Goal: Information Seeking & Learning: Learn about a topic

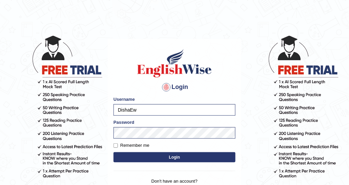
click at [132, 79] on div "Login Please fix the following errors: Username DishaEw Password Remember me Lo…" at bounding box center [174, 124] width 133 height 170
click at [142, 152] on button "Login" at bounding box center [174, 157] width 122 height 10
click at [171, 158] on button "Login" at bounding box center [174, 157] width 122 height 10
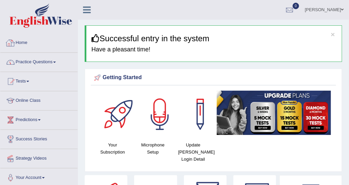
click at [41, 58] on link "Practice Questions" at bounding box center [38, 61] width 77 height 17
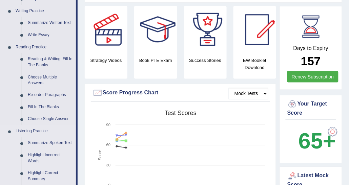
scroll to position [237, 0]
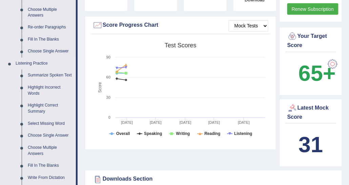
click at [43, 72] on link "Summarize Spoken Text" at bounding box center [50, 76] width 51 height 12
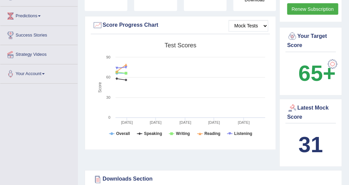
scroll to position [93, 0]
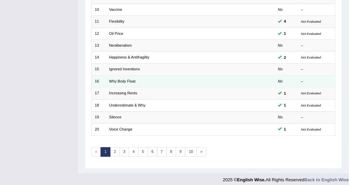
scroll to position [202, 0]
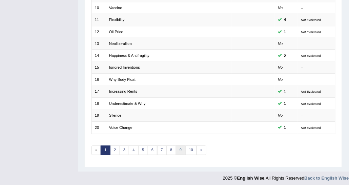
click at [180, 150] on link "9" at bounding box center [181, 150] width 10 height 9
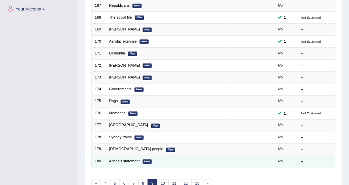
scroll to position [134, 0]
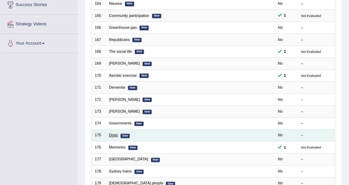
click at [114, 134] on link "Dogs" at bounding box center [113, 135] width 9 height 4
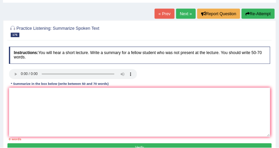
scroll to position [34, 0]
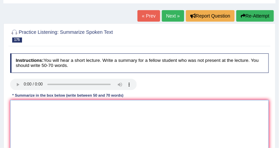
drag, startPoint x: 329, startPoint y: 0, endPoint x: 133, endPoint y: 101, distance: 220.2
click at [133, 101] on textarea at bounding box center [139, 128] width 259 height 56
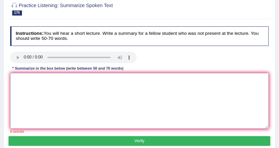
click at [78, 91] on textarea at bounding box center [139, 101] width 259 height 56
click at [79, 89] on textarea at bounding box center [139, 101] width 259 height 56
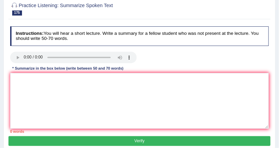
drag, startPoint x: 103, startPoint y: 69, endPoint x: 96, endPoint y: 82, distance: 14.6
click at [103, 69] on div "* Summarize in the box below (write between 50 and 70 words)" at bounding box center [68, 69] width 116 height 6
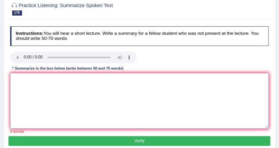
click at [86, 89] on textarea at bounding box center [139, 101] width 259 height 56
paste textarea "The speaker provided a comprehensive overview of [main topic], highlighting sev…"
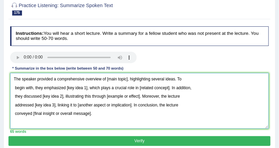
click at [63, 86] on textarea "The speaker provided a comprehensive overview of [main topic], highlighting sev…" at bounding box center [139, 101] width 259 height 56
drag, startPoint x: 105, startPoint y: 79, endPoint x: 127, endPoint y: 78, distance: 22.4
click at [127, 78] on textarea "The speaker provided a comprehensive overview of [main topic], highlighting sev…" at bounding box center [139, 101] width 259 height 56
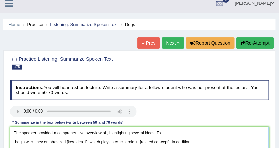
scroll to position [88, 0]
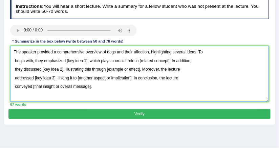
drag, startPoint x: 65, startPoint y: 60, endPoint x: 86, endPoint y: 60, distance: 20.7
click at [86, 60] on textarea "The speaker provided a comprehensive overview of dogs and their affection, high…" at bounding box center [139, 74] width 259 height 56
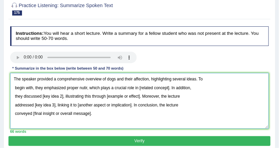
click at [86, 88] on textarea "The speaker provided a comprehensive overview of dogs and their affection, high…" at bounding box center [139, 101] width 259 height 56
click at [147, 87] on textarea "The speaker provided a comprehensive overview of dogs and their affection, high…" at bounding box center [139, 101] width 259 height 56
drag, startPoint x: 147, startPoint y: 87, endPoint x: 176, endPoint y: 86, distance: 28.8
click at [176, 86] on textarea "The speaker provided a comprehensive overview of dogs and their affection, high…" at bounding box center [139, 101] width 259 height 56
click at [146, 88] on textarea "The speaker provided a comprehensive overview of dogs and their affection, high…" at bounding box center [139, 101] width 259 height 56
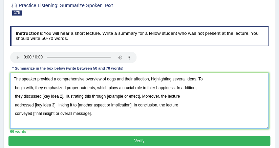
click at [181, 94] on textarea "The speaker provided a comprehensive overview of dogs and their affection, high…" at bounding box center [139, 101] width 259 height 56
drag, startPoint x: 42, startPoint y: 96, endPoint x: 62, endPoint y: 97, distance: 20.7
click at [62, 97] on textarea "The speaker provided a comprehensive overview of dogs and their affection, high…" at bounding box center [139, 101] width 259 height 56
click at [56, 100] on textarea "The speaker provided a comprehensive overview of dogs and their affection, high…" at bounding box center [139, 101] width 259 height 56
drag, startPoint x: 42, startPoint y: 95, endPoint x: 62, endPoint y: 97, distance: 20.4
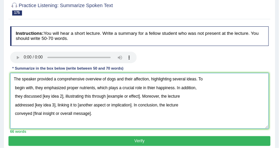
click at [62, 97] on textarea "The speaker provided a comprehensive overview of dogs and their affection, high…" at bounding box center [139, 101] width 259 height 56
drag, startPoint x: 130, startPoint y: 95, endPoint x: 156, endPoint y: 96, distance: 25.4
click at [156, 96] on textarea "The speaker provided a comprehensive overview of dogs and their affection, high…" at bounding box center [139, 101] width 259 height 56
drag, startPoint x: 163, startPoint y: 96, endPoint x: 130, endPoint y: 94, distance: 32.9
click at [130, 94] on textarea "The speaker provided a comprehensive overview of dogs and their affection, high…" at bounding box center [139, 101] width 259 height 56
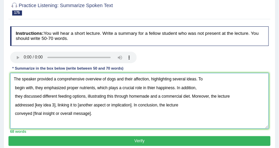
click at [184, 106] on textarea "The speaker provided a comprehensive overview of dogs and their affection, high…" at bounding box center [139, 101] width 259 height 56
drag, startPoint x: 34, startPoint y: 104, endPoint x: 54, endPoint y: 104, distance: 20.3
click at [54, 104] on textarea "The speaker provided a comprehensive overview of dogs and their affection, high…" at bounding box center [139, 101] width 259 height 56
drag, startPoint x: 113, startPoint y: 104, endPoint x: 168, endPoint y: 107, distance: 54.6
click at [168, 107] on textarea "The speaker provided a comprehensive overview of dogs and their affection, high…" at bounding box center [139, 101] width 259 height 56
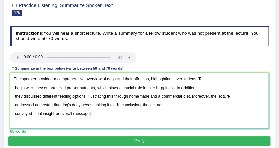
click at [61, 107] on textarea "The speaker provided a comprehensive overview of dogs and their affection, high…" at bounding box center [139, 101] width 259 height 56
click at [118, 106] on textarea "The speaker provided a comprehensive overview of dogs and their affection, high…" at bounding box center [139, 101] width 259 height 56
click at [117, 105] on textarea "The speaker provided a comprehensive overview of dogs and their affection, high…" at bounding box center [139, 101] width 259 height 56
click at [116, 106] on textarea "The speaker provided a comprehensive overview of dogs and their affection, high…" at bounding box center [139, 101] width 259 height 56
click at [149, 108] on textarea "The speaker provided a comprehensive overview of dogs and their affection, high…" at bounding box center [139, 101] width 259 height 56
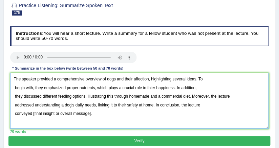
drag, startPoint x: 31, startPoint y: 113, endPoint x: 109, endPoint y: 116, distance: 78.6
click at [109, 116] on textarea "The speaker provided a comprehensive overview of dogs and their affection, high…" at bounding box center [139, 101] width 259 height 56
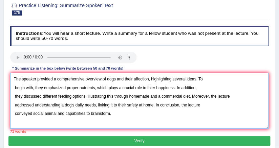
drag, startPoint x: 90, startPoint y: 113, endPoint x: 125, endPoint y: 112, distance: 34.5
click at [125, 112] on textarea "The speaker provided a comprehensive overview of dogs and their affection, high…" at bounding box center [139, 101] width 259 height 56
drag, startPoint x: 125, startPoint y: 112, endPoint x: 91, endPoint y: 113, distance: 33.6
click at [91, 113] on textarea "The speaker provided a comprehensive overview of dogs and their affection, high…" at bounding box center [139, 101] width 259 height 56
click at [102, 113] on textarea "The speaker provided a comprehensive overview of dogs and their affection, high…" at bounding box center [139, 101] width 259 height 56
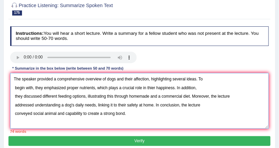
drag, startPoint x: 57, startPoint y: 95, endPoint x: 43, endPoint y: 94, distance: 14.6
click at [43, 94] on textarea "The speaker provided a comprehensive overview of dogs and their affection, high…" at bounding box center [139, 101] width 259 height 56
click at [125, 104] on textarea "The speaker provided a comprehensive overview of dogs and their affection, high…" at bounding box center [139, 101] width 259 height 56
drag, startPoint x: 55, startPoint y: 79, endPoint x: 83, endPoint y: 81, distance: 28.6
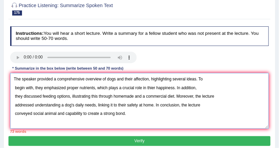
click at [83, 81] on textarea "The speaker provided a comprehensive overview of dogs and their affection, high…" at bounding box center [139, 101] width 259 height 56
click at [13, 88] on textarea "The speaker provided an overview of dogs and their affection, highlighting seve…" at bounding box center [139, 101] width 259 height 56
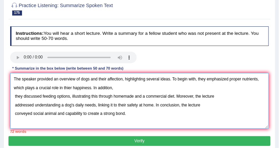
click at [13, 96] on textarea "The speaker provided an overview of dogs and their affection, highlighting seve…" at bounding box center [139, 101] width 259 height 56
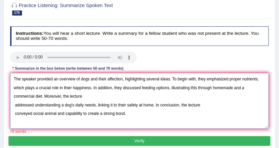
click at [15, 105] on textarea "The speaker provided an overview of dogs and their affection, highlighting seve…" at bounding box center [139, 101] width 259 height 56
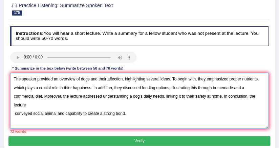
click at [14, 111] on textarea "The speaker provided an overview of dogs and their affection, highlighting seve…" at bounding box center [139, 101] width 259 height 56
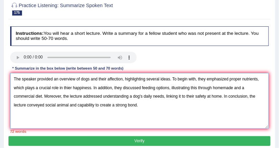
drag, startPoint x: 171, startPoint y: 80, endPoint x: 195, endPoint y: 77, distance: 23.9
click at [195, 77] on textarea "The speaker provided an overview of dogs and their affection, highlighting seve…" at bounding box center [139, 101] width 259 height 56
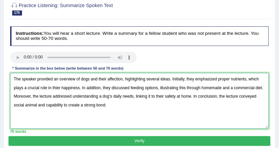
click at [138, 110] on textarea "The speaker provided an overview of dogs and their affection, highlighting seve…" at bounding box center [139, 101] width 259 height 56
click at [127, 112] on textarea "The speaker provided an overview of dogs and their affection, highlighting seve…" at bounding box center [139, 101] width 259 height 56
click at [56, 88] on textarea "The speaker provided an overview of dogs and their affection, highlighting seve…" at bounding box center [139, 101] width 259 height 56
click at [57, 87] on textarea "The speaker provided an overview of dogs and their affection, highlighting seve…" at bounding box center [139, 101] width 259 height 56
click at [129, 110] on textarea "The speaker provided an overview of dogs and their affection, highlighting seve…" at bounding box center [139, 101] width 259 height 56
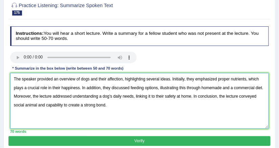
click at [212, 88] on textarea "The speaker provided an overview of dogs and their affection, highlighting seve…" at bounding box center [139, 101] width 259 height 56
click at [165, 113] on textarea "The speaker provided an overview of dogs and their affection, highlighting seve…" at bounding box center [139, 101] width 259 height 56
type textarea "The speaker provided an overview of dogs and their affection, highlighting seve…"
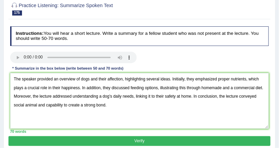
click at [169, 138] on button "Verify" at bounding box center [139, 141] width 262 height 10
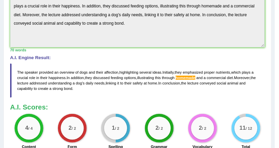
scroll to position [223, 0]
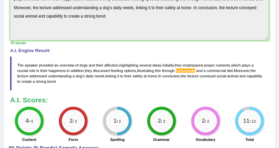
drag, startPoint x: 38, startPoint y: 116, endPoint x: 73, endPoint y: 88, distance: 45.1
click at [41, 121] on div "4 / 4" at bounding box center [29, 121] width 29 height 29
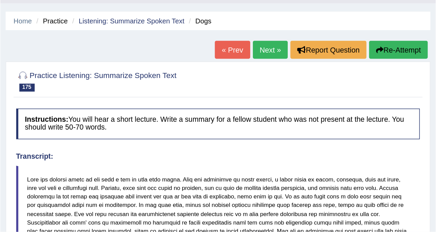
scroll to position [0, 0]
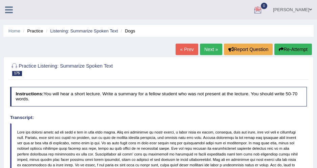
drag, startPoint x: 253, startPoint y: 0, endPoint x: 177, endPoint y: 83, distance: 112.2
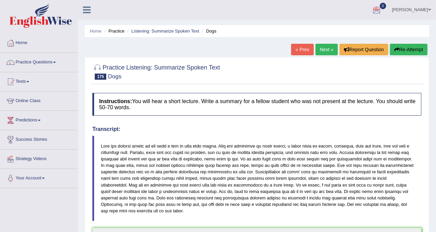
drag, startPoint x: 292, startPoint y: 1, endPoint x: 61, endPoint y: 64, distance: 239.8
click at [61, 64] on link "Practice Questions" at bounding box center [38, 61] width 77 height 17
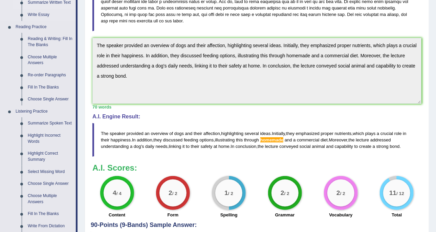
scroll to position [212, 0]
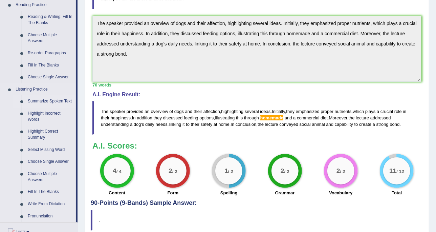
click at [47, 101] on link "Summarize Spoken Text" at bounding box center [50, 101] width 51 height 12
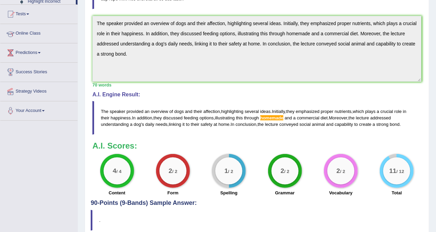
scroll to position [171, 0]
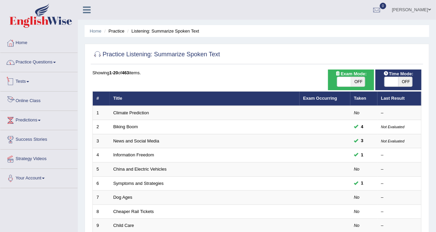
click at [41, 60] on link "Practice Questions" at bounding box center [38, 61] width 77 height 17
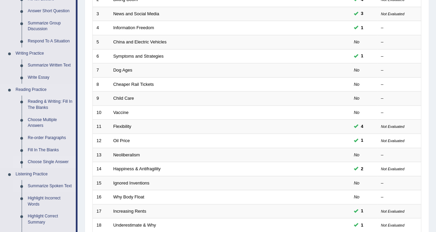
scroll to position [212, 0]
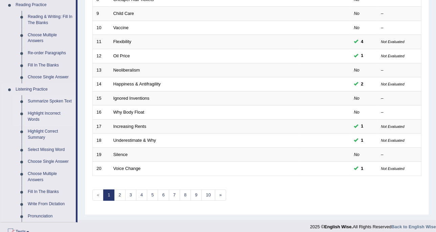
click at [55, 112] on link "Highlight Incorrect Words" at bounding box center [50, 116] width 51 height 18
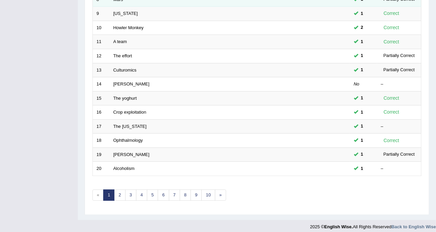
scroll to position [213, 0]
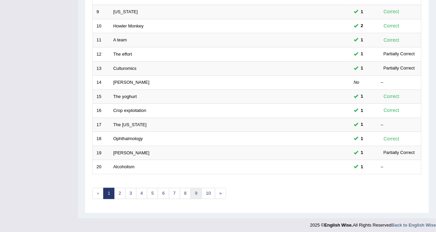
click at [191, 192] on link "9" at bounding box center [196, 193] width 11 height 11
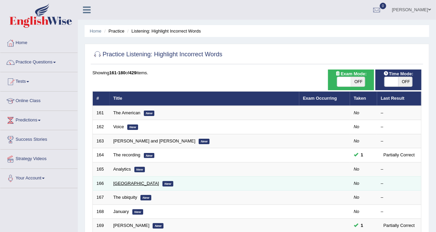
click at [119, 181] on link "Tampa" at bounding box center [136, 182] width 46 height 5
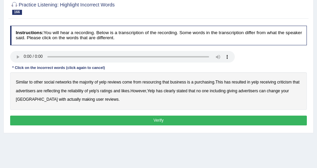
scroll to position [31, 0]
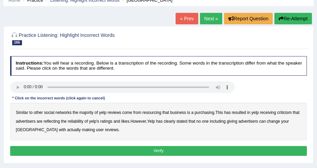
click at [156, 113] on b "resourcing" at bounding box center [152, 112] width 19 height 5
click at [60, 121] on b "reflecting" at bounding box center [52, 121] width 16 height 5
click at [130, 121] on b "likes" at bounding box center [126, 121] width 8 height 5
click at [226, 43] on div at bounding box center [158, 38] width 297 height 18
click at [237, 121] on b "giving" at bounding box center [232, 121] width 10 height 5
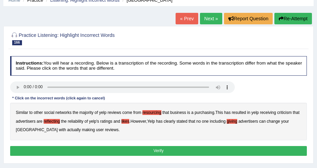
click at [82, 130] on b "making" at bounding box center [88, 130] width 13 height 5
drag, startPoint x: 163, startPoint y: 148, endPoint x: 171, endPoint y: 146, distance: 8.4
click at [171, 146] on button "Verify" at bounding box center [158, 151] width 297 height 10
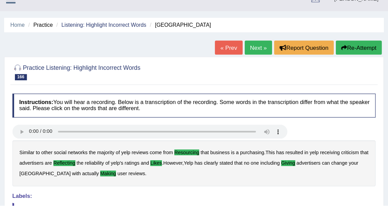
scroll to position [0, 0]
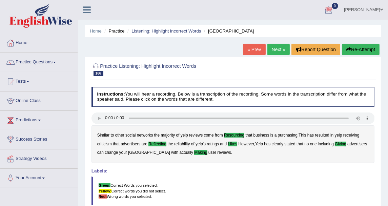
drag, startPoint x: 316, startPoint y: 0, endPoint x: 158, endPoint y: 49, distance: 165.6
click at [158, 49] on div "Home Practice Listening: Highlight Incorrect Words Tampa « Prev Next » Report Q…" at bounding box center [233, 169] width 310 height 339
click at [36, 65] on link "Practice Questions" at bounding box center [38, 61] width 77 height 17
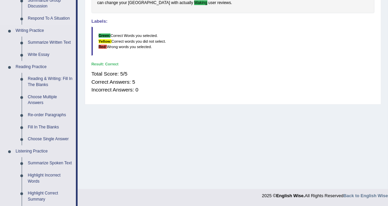
scroll to position [150, 0]
drag, startPoint x: 294, startPoint y: 157, endPoint x: 281, endPoint y: 198, distance: 42.9
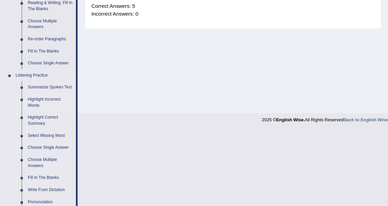
scroll to position [263, 0]
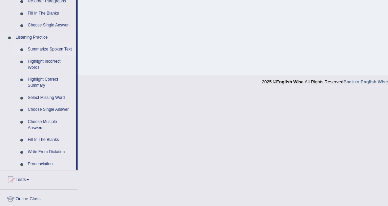
click at [55, 47] on link "Summarize Spoken Text" at bounding box center [50, 49] width 51 height 12
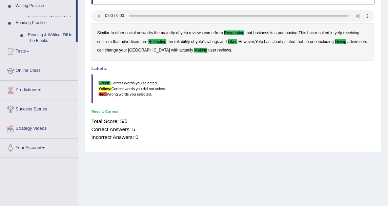
scroll to position [77, 0]
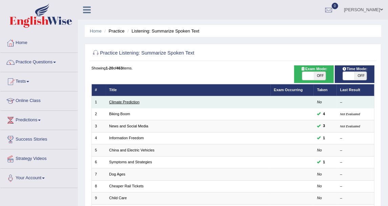
click at [125, 102] on link "Climate Prediction" at bounding box center [124, 102] width 30 height 4
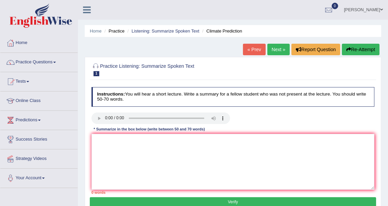
click at [286, 48] on link "Next »" at bounding box center [278, 50] width 22 height 12
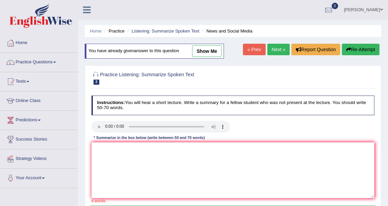
click at [282, 48] on link "Next »" at bounding box center [278, 50] width 22 height 12
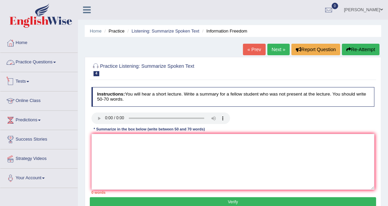
click at [56, 63] on link "Practice Questions" at bounding box center [38, 61] width 77 height 17
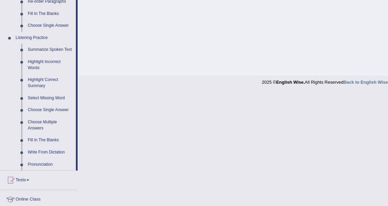
scroll to position [263, 0]
click at [60, 149] on link "Write From Dictation" at bounding box center [50, 152] width 51 height 12
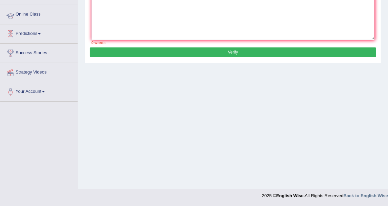
scroll to position [87, 0]
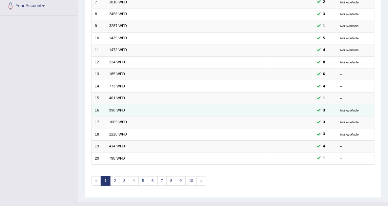
scroll to position [182, 0]
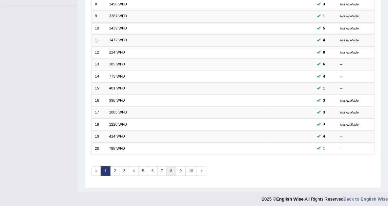
click at [170, 167] on link "8" at bounding box center [171, 170] width 10 height 9
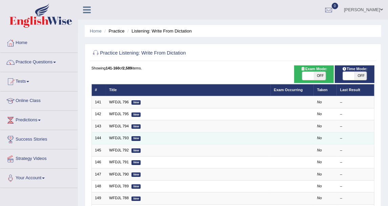
click at [121, 140] on td "WFDJL 793 New" at bounding box center [188, 138] width 165 height 12
click at [123, 133] on td "WFDJL 793 New" at bounding box center [188, 138] width 165 height 12
click at [122, 137] on link "WFDJL 793" at bounding box center [119, 138] width 20 height 4
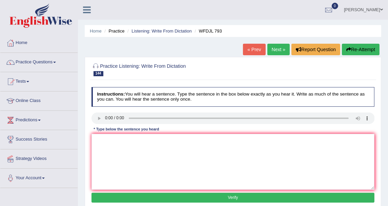
scroll to position [38, 0]
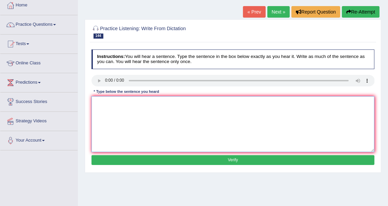
click at [186, 108] on textarea at bounding box center [232, 124] width 283 height 56
click at [127, 102] on textarea "He wasn't was not only" at bounding box center [232, 124] width 283 height 56
click at [149, 102] on textarea "He wasn't was not the only" at bounding box center [232, 124] width 283 height 56
click at [208, 103] on textarea "He wasn't was not the only advocate who was pushing for legal reforms back then." at bounding box center [232, 124] width 283 height 56
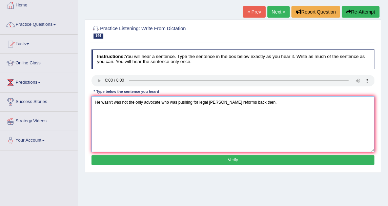
click at [233, 103] on textarea "He wasn't was not the only advocate who was pushing for legal legall reforms ba…" at bounding box center [232, 124] width 283 height 56
click at [264, 103] on textarea "He wasn't was not the only advocate who was pushing for legal legall reform ref…" at bounding box center [232, 124] width 283 height 56
click at [144, 101] on textarea "He wasn't was not the only advocate who was pushing for legal legall reform ref…" at bounding box center [232, 124] width 283 height 56
click at [276, 100] on textarea "He wasn't was not the only one advocate who was pushing for legal legall reform…" at bounding box center [232, 124] width 283 height 56
type textarea "He wasn't was not the only one advocate who was pushing for legal legall reform…"
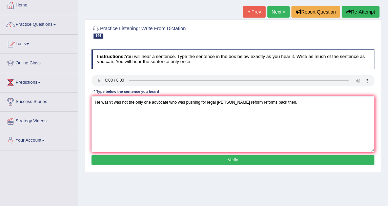
click at [170, 160] on button "Verify" at bounding box center [232, 160] width 283 height 10
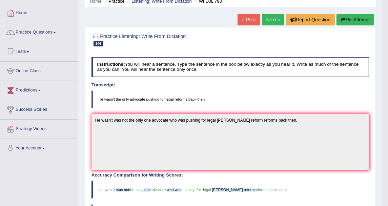
scroll to position [0, 0]
